Goal: Transaction & Acquisition: Purchase product/service

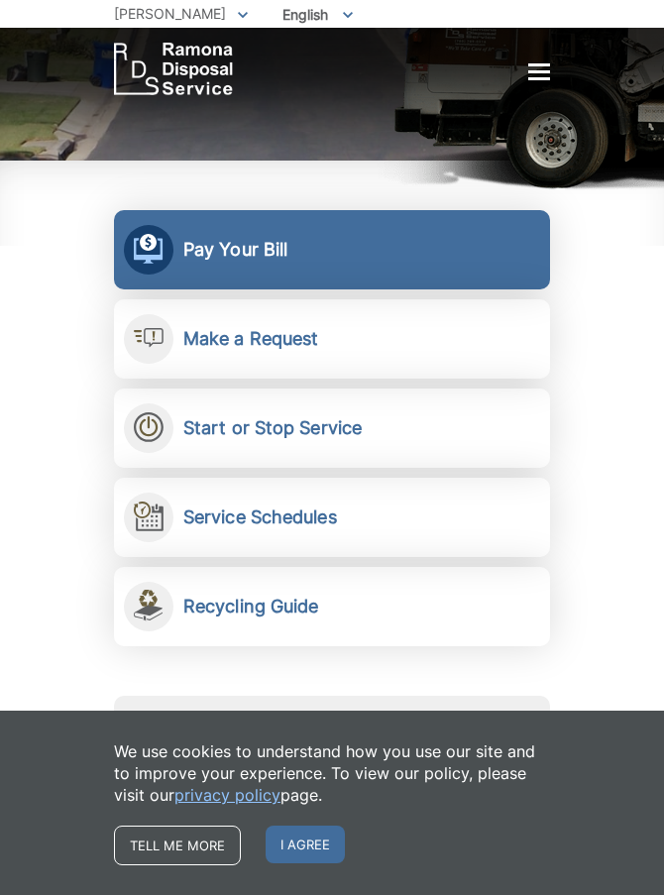
scroll to position [297, 0]
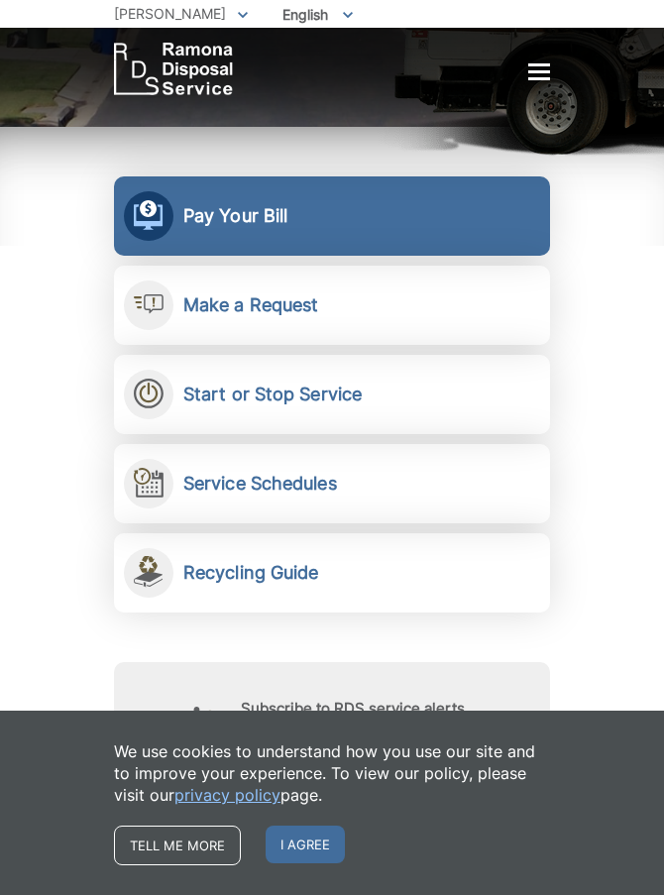
click at [285, 227] on link "Pay Your Bill View, pay, and manage your bill online." at bounding box center [332, 215] width 436 height 79
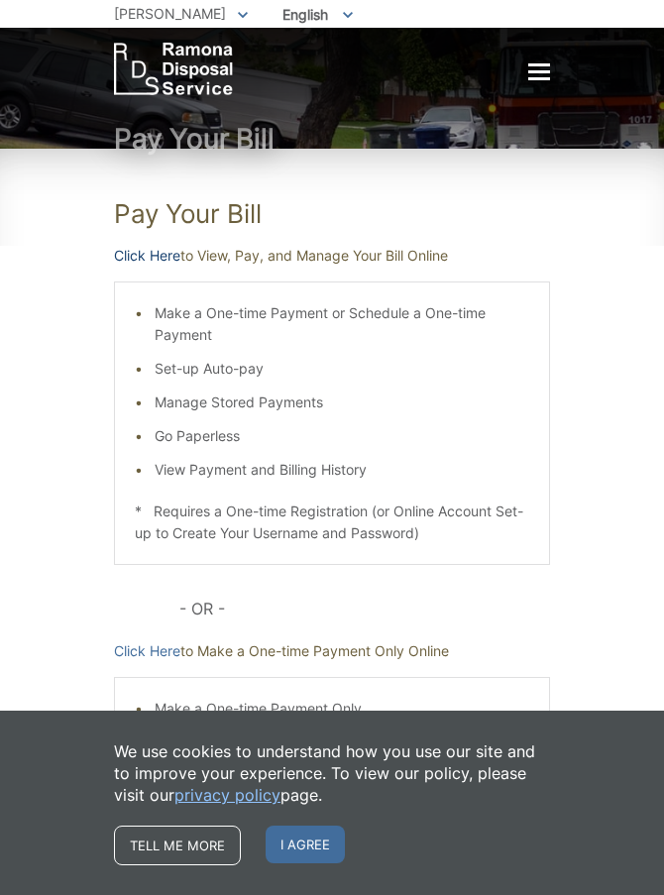
click at [137, 257] on link "Click Here" at bounding box center [147, 256] width 66 height 22
click at [173, 56] on img "EDCD logo. Return to the homepage." at bounding box center [173, 69] width 119 height 53
